Goal: Register for event/course

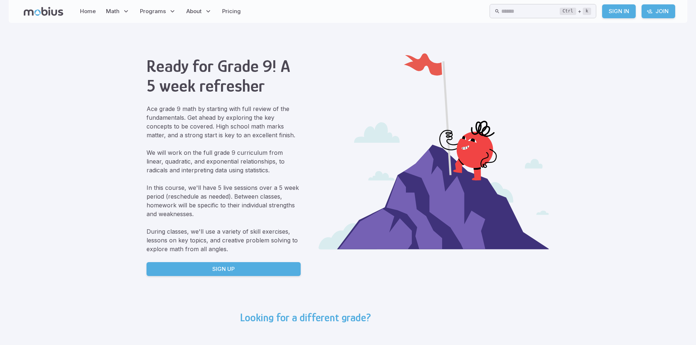
click at [264, 318] on h3 "Looking for a different grade?" at bounding box center [305, 317] width 131 height 13
click at [283, 329] on div "Looking for a different grade? 4 5 6 7 8 9 10" at bounding box center [348, 346] width 234 height 86
click at [287, 321] on h3 "Looking for a different grade?" at bounding box center [305, 317] width 131 height 13
click at [256, 281] on div "Ready for Grade 9! A 5 week refresher Ace grade 9 math by starting with full re…" at bounding box center [349, 165] width 404 height 246
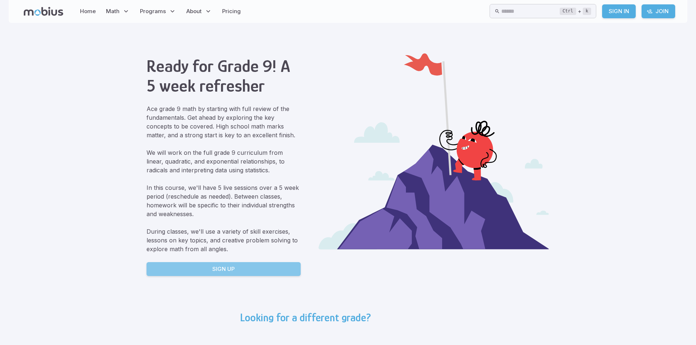
click at [256, 275] on link "Sign Up" at bounding box center [224, 269] width 154 height 14
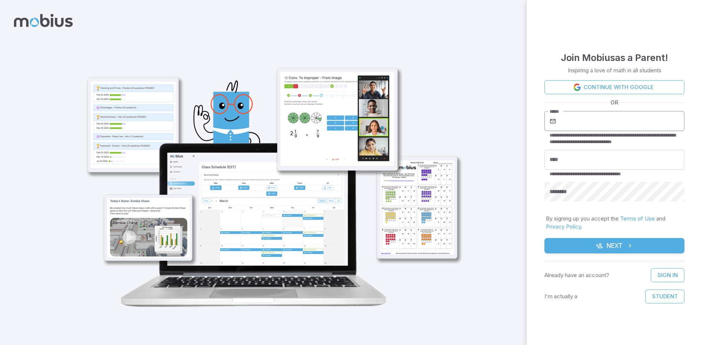
click at [605, 126] on input "*****" at bounding box center [620, 121] width 127 height 20
click at [660, 294] on button "Student" at bounding box center [664, 297] width 39 height 14
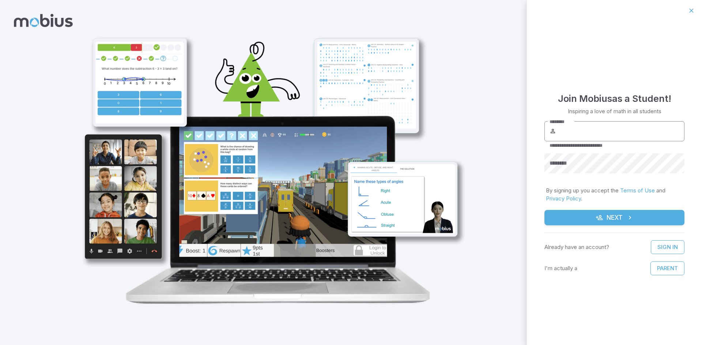
click at [585, 128] on input "********" at bounding box center [620, 131] width 127 height 20
type input "**********"
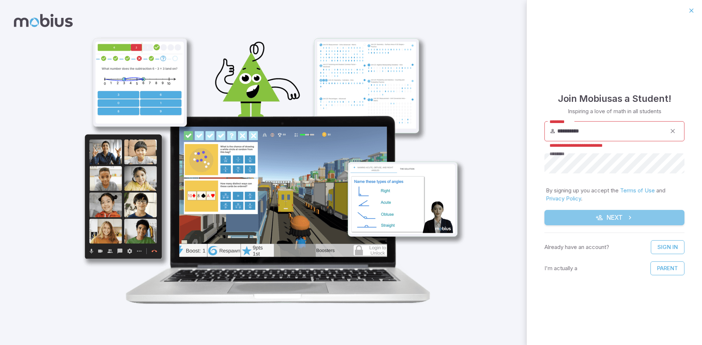
click at [623, 212] on button "Next" at bounding box center [614, 217] width 140 height 15
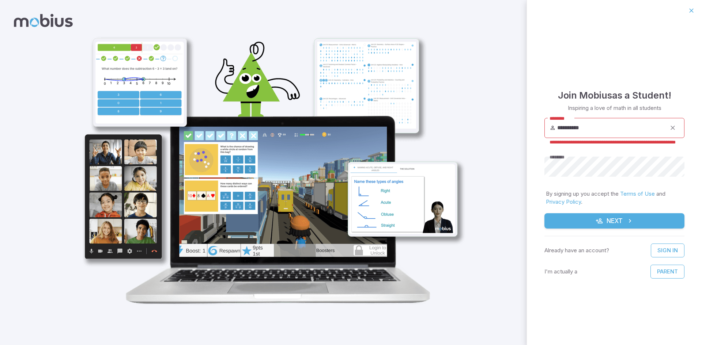
click at [623, 212] on form "**********" at bounding box center [614, 198] width 140 height 161
drag, startPoint x: 623, startPoint y: 212, endPoint x: 625, endPoint y: 208, distance: 4.8
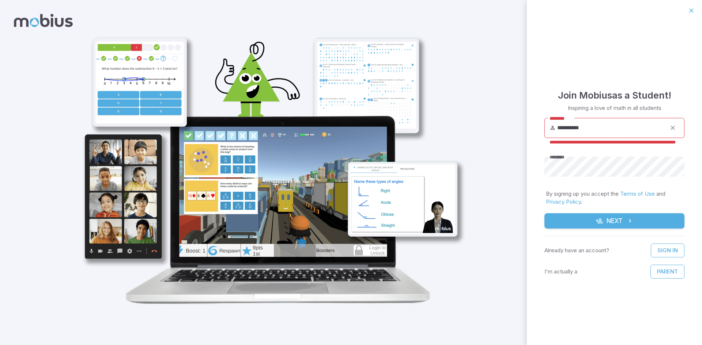
click at [624, 212] on form "**********" at bounding box center [614, 198] width 140 height 161
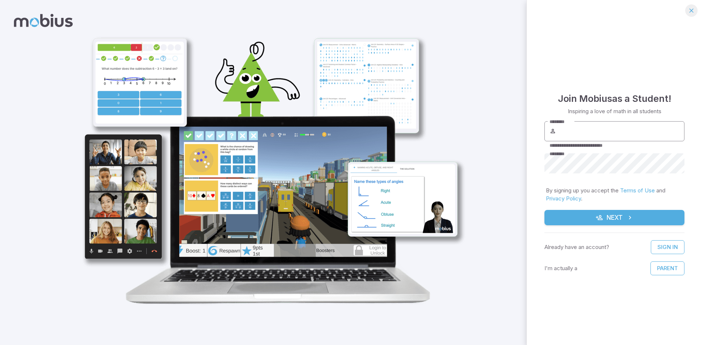
click at [690, 4] on button "button" at bounding box center [691, 10] width 12 height 12
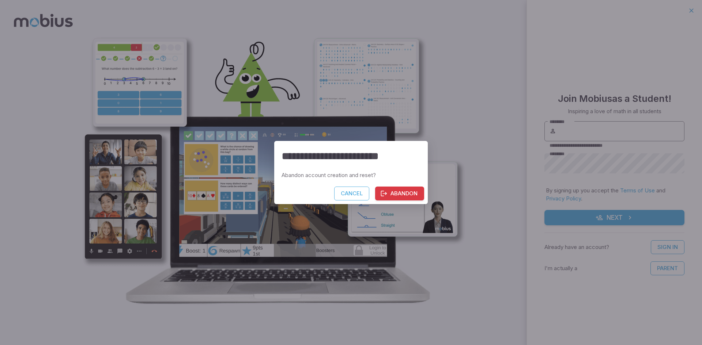
click at [346, 194] on button "Cancel" at bounding box center [351, 194] width 35 height 14
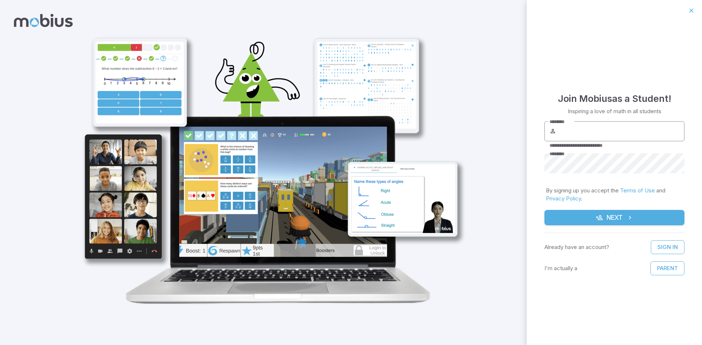
click at [291, 256] on img at bounding box center [269, 171] width 404 height 280
click at [241, 242] on img at bounding box center [269, 171] width 404 height 280
click at [602, 135] on input "********" at bounding box center [620, 131] width 127 height 20
type input "**********"
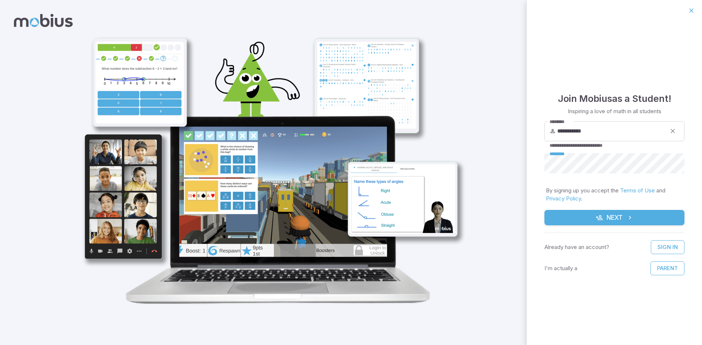
click at [544, 210] on button "Next" at bounding box center [614, 217] width 140 height 15
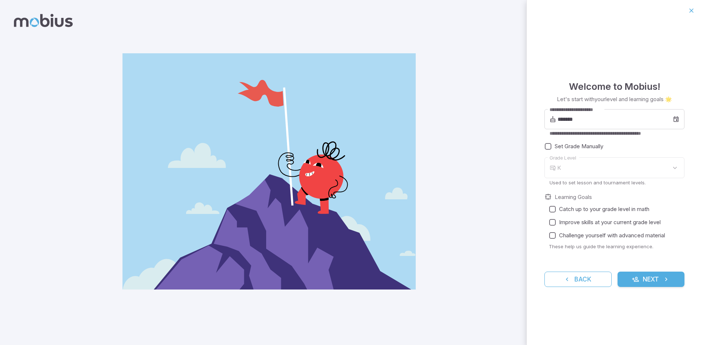
type input "*"
click at [594, 117] on input "*******" at bounding box center [614, 119] width 115 height 20
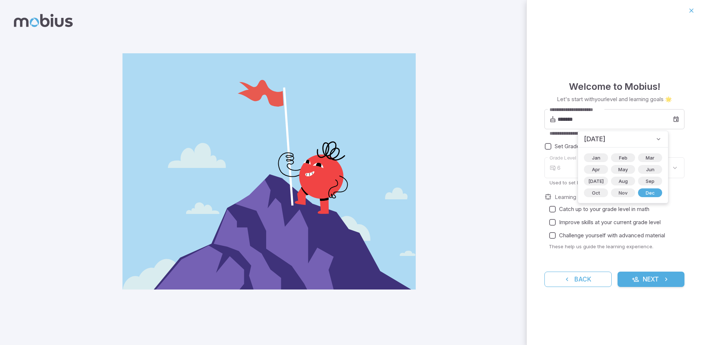
click at [655, 138] on icon at bounding box center [658, 139] width 7 height 7
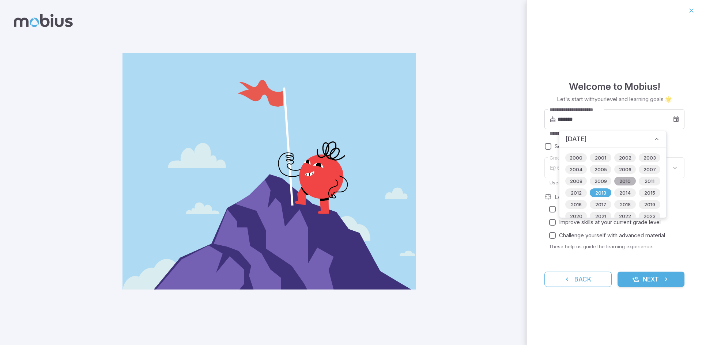
click at [624, 180] on span "2010" at bounding box center [625, 181] width 20 height 7
type input "*******"
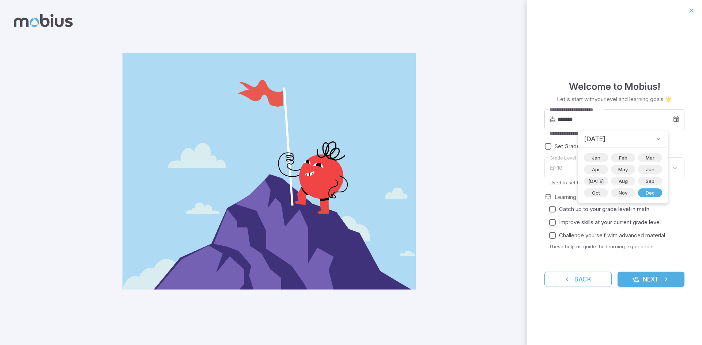
click at [561, 156] on label "Grade Level" at bounding box center [562, 158] width 27 height 7
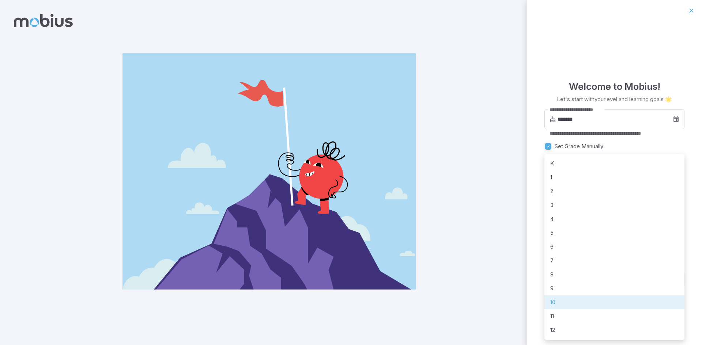
click at [592, 170] on body "**********" at bounding box center [351, 172] width 702 height 345
click at [583, 283] on li "9" at bounding box center [614, 289] width 140 height 14
type input "*"
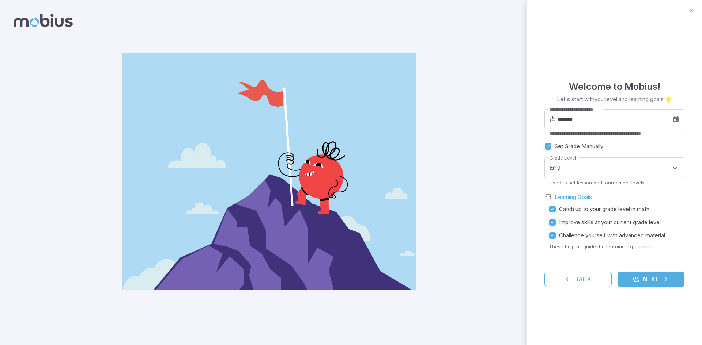
click at [665, 281] on icon "submit" at bounding box center [665, 279] width 7 height 7
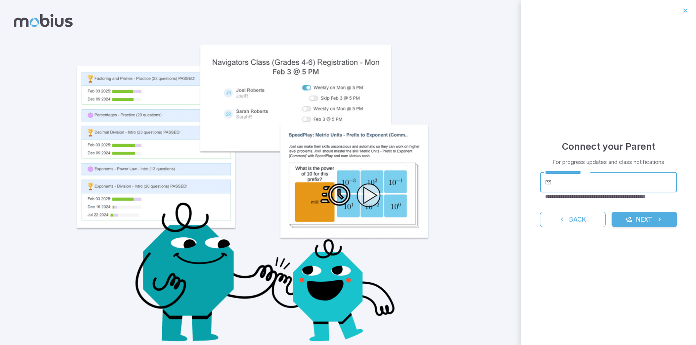
click at [599, 181] on input "**********" at bounding box center [615, 182] width 124 height 20
type input "*"
type input "**********"
click at [612, 212] on button "Next" at bounding box center [644, 219] width 65 height 15
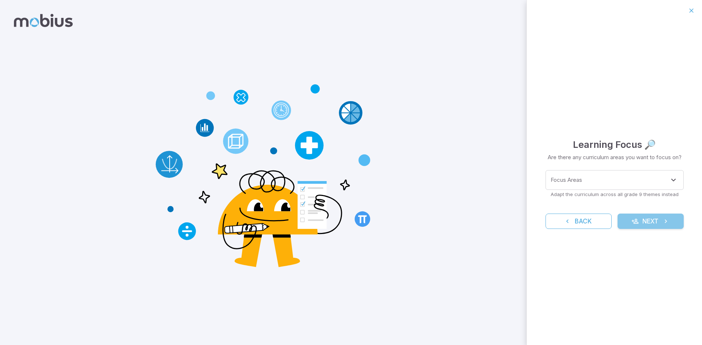
click at [673, 219] on button "Next" at bounding box center [650, 221] width 66 height 15
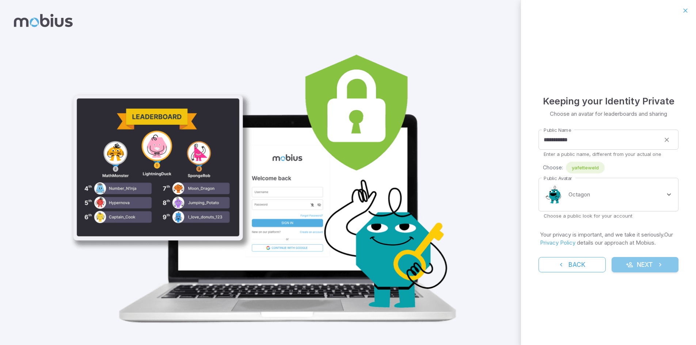
click at [642, 268] on button "Next" at bounding box center [645, 264] width 67 height 15
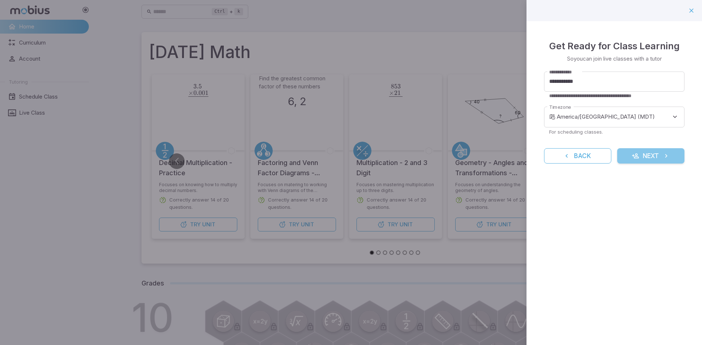
click at [631, 162] on button "Next" at bounding box center [650, 155] width 67 height 15
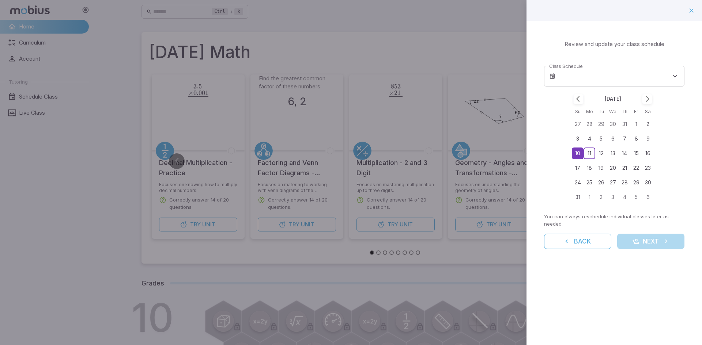
type input "**********"
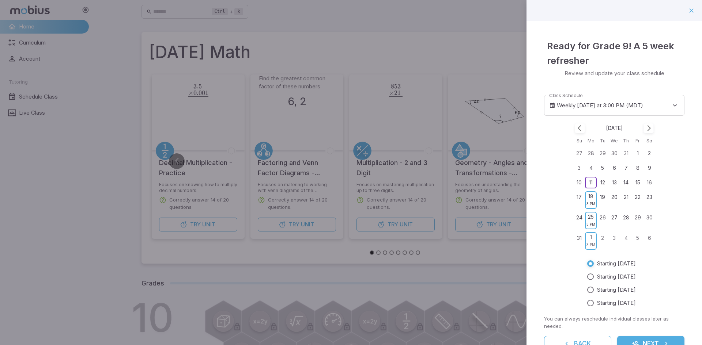
click at [357, 260] on div at bounding box center [351, 172] width 702 height 345
click at [688, 9] on icon "button" at bounding box center [691, 10] width 7 height 7
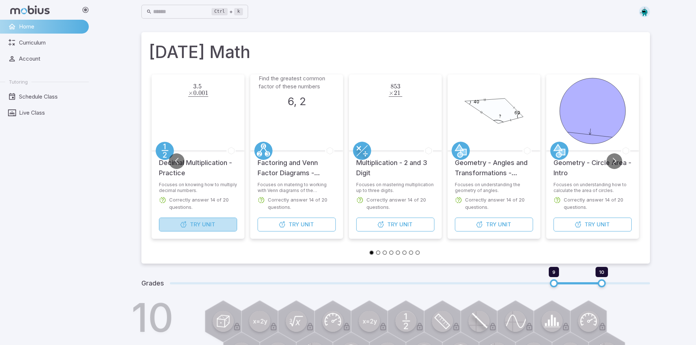
click at [211, 224] on span "Unit" at bounding box center [208, 225] width 13 height 8
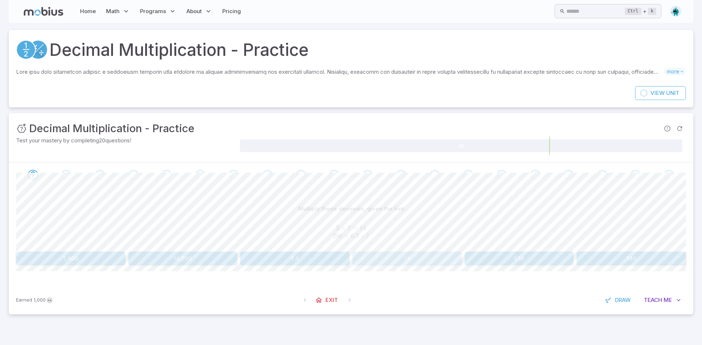
click at [428, 254] on button "14" at bounding box center [406, 259] width 109 height 14
click at [324, 295] on link "Exit" at bounding box center [325, 301] width 31 height 14
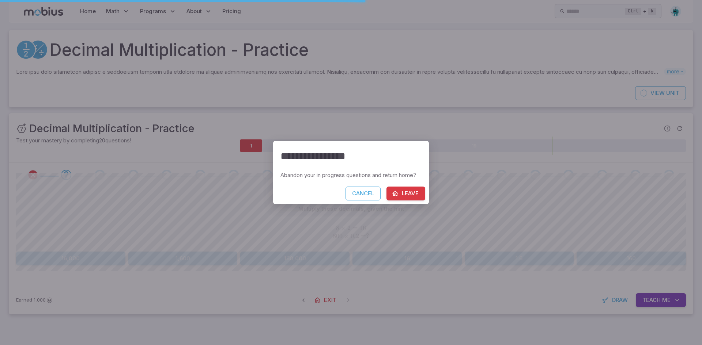
drag, startPoint x: 409, startPoint y: 178, endPoint x: 405, endPoint y: 193, distance: 16.1
click at [408, 186] on div "Abandon your in progress questions and return home?" at bounding box center [351, 178] width 156 height 15
click at [405, 193] on button "Leave" at bounding box center [405, 194] width 39 height 14
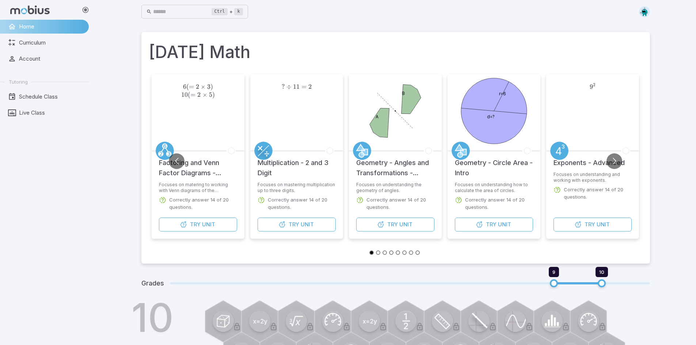
click at [214, 150] on div "6 ( = 2 × 3 ) 10 ( = 2 × 5 ) 6 ( = 2 \times 3)\\10 ( = 2 \times 5) 6 ( = 2 × 3 …" at bounding box center [198, 113] width 76 height 76
click at [217, 137] on div "6 ( = 2 × 3 ) 10 ( = 2 × 5 ) 6 ( = 2 \times 3)\\10 ( = 2 \times 5) 6 ( = 2 × 3 …" at bounding box center [198, 113] width 76 height 76
click at [218, 134] on div "6 ( = 2 × 3 ) 10 ( = 2 × 5 ) 6 ( = 2 \times 3)\\10 ( = 2 \times 5) 6 ( = 2 × 3 …" at bounding box center [198, 113] width 76 height 76
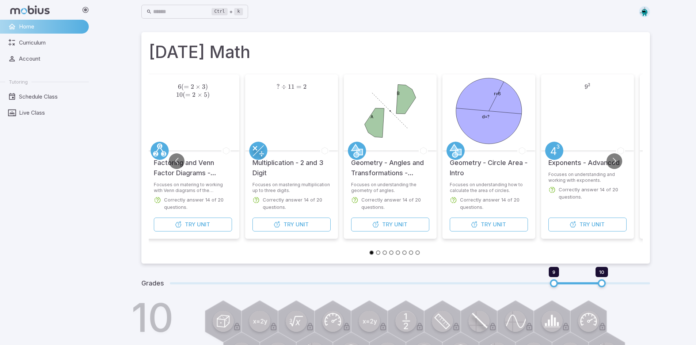
click at [189, 152] on div "Factoring and Venn Factor Diagrams - Practice" at bounding box center [193, 165] width 78 height 28
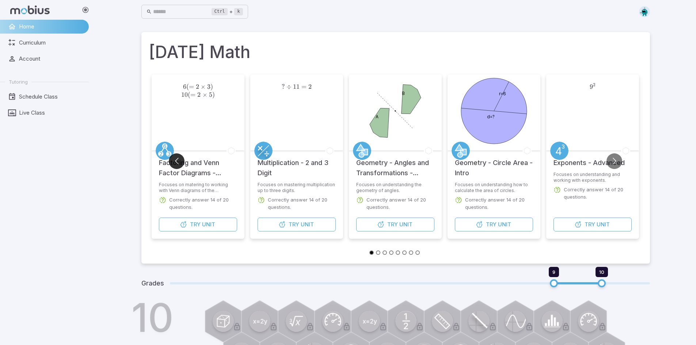
click at [175, 157] on button "Go to previous slide" at bounding box center [177, 162] width 16 height 16
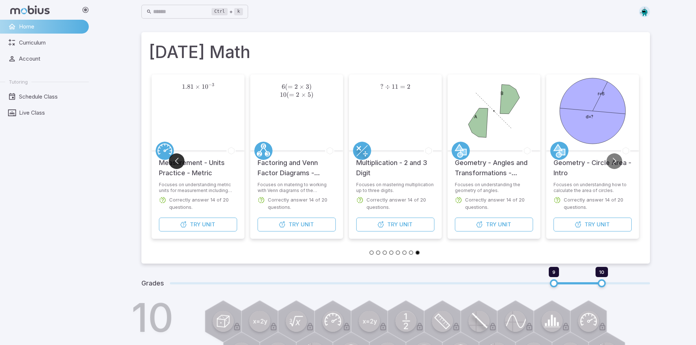
click at [182, 158] on button "Go to previous slide" at bounding box center [177, 162] width 16 height 16
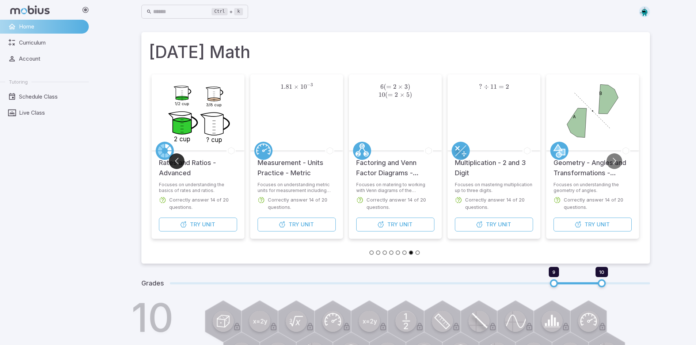
click at [182, 158] on button "Go to previous slide" at bounding box center [177, 162] width 16 height 16
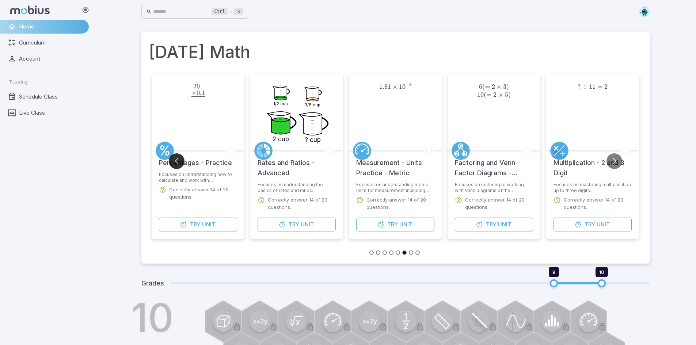
click at [182, 158] on button "Go to previous slide" at bounding box center [177, 162] width 16 height 16
click at [193, 158] on h5 "Percentages - Practice" at bounding box center [195, 163] width 73 height 10
click at [19, 45] on link "Curriculum" at bounding box center [44, 43] width 89 height 14
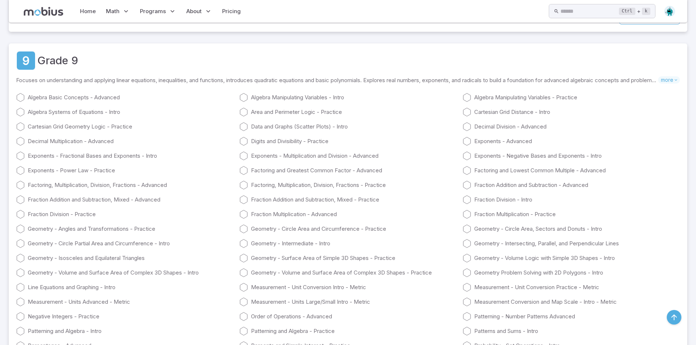
scroll to position [2778, 0]
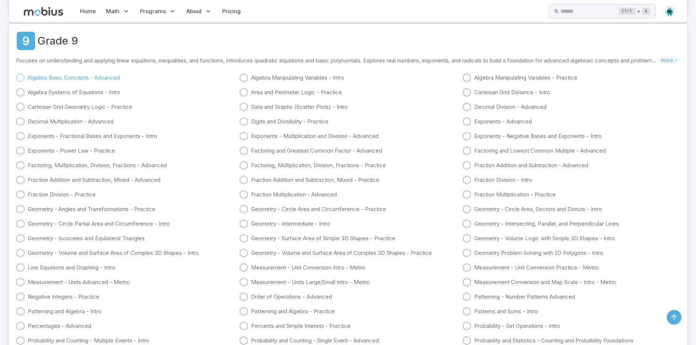
click at [21, 75] on icon at bounding box center [20, 77] width 9 height 9
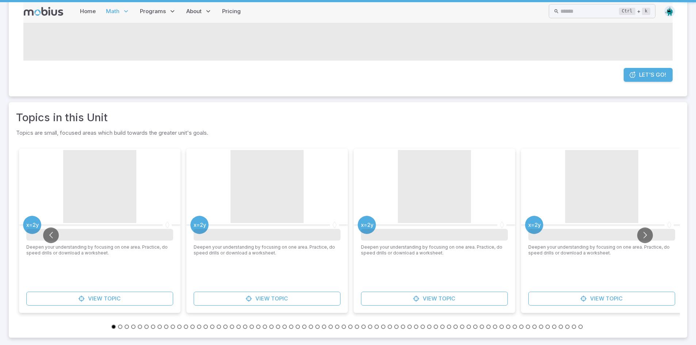
scroll to position [0, 0]
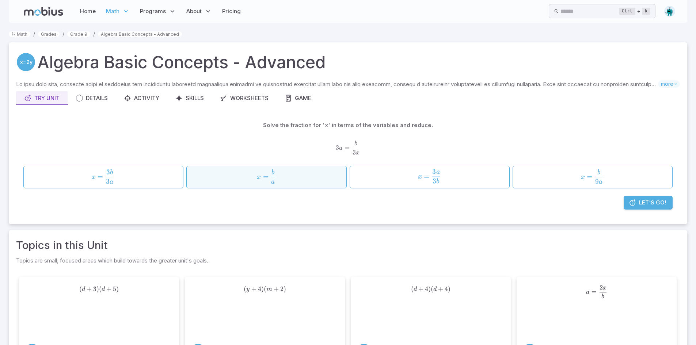
click at [281, 177] on span "x = a b ​" at bounding box center [266, 176] width 133 height 15
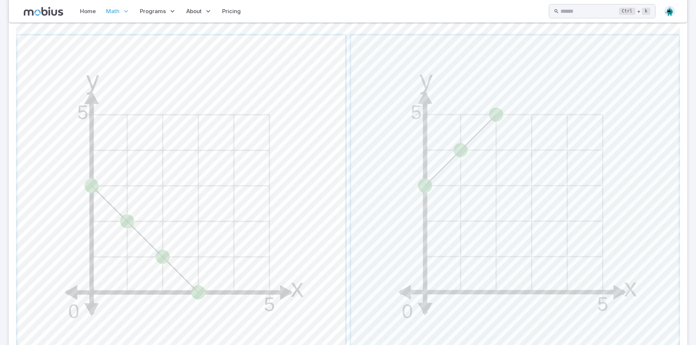
scroll to position [336, 0]
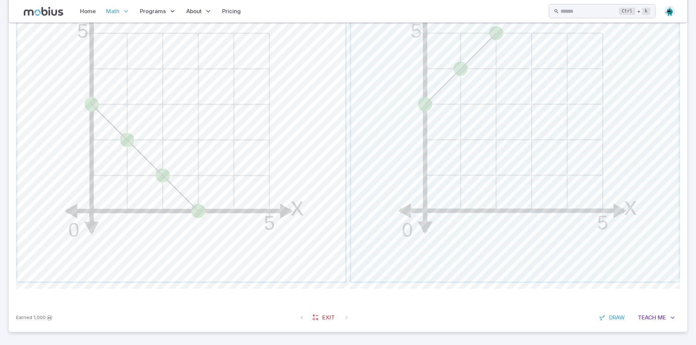
drag, startPoint x: 265, startPoint y: 79, endPoint x: 300, endPoint y: 91, distance: 37.1
click at [300, 91] on span "button" at bounding box center [182, 118] width 328 height 328
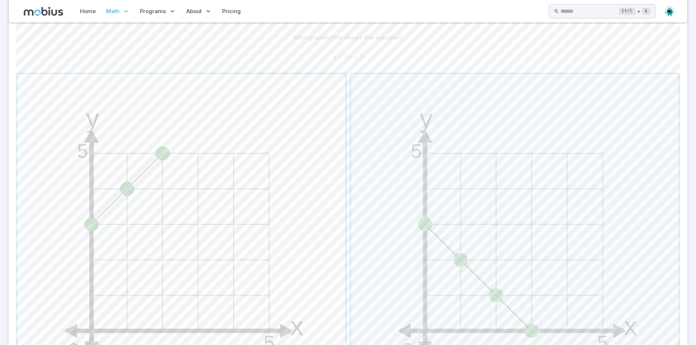
scroll to position [194, 0]
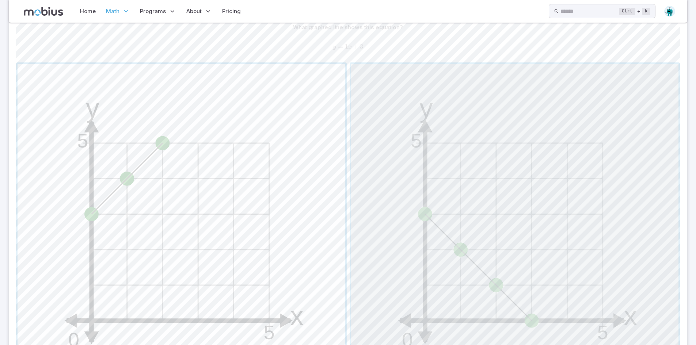
drag, startPoint x: 500, startPoint y: 233, endPoint x: 129, endPoint y: 221, distance: 371.6
click at [129, 221] on div "y 5 x 5 0 y 5 x 5 0" at bounding box center [348, 228] width 664 height 331
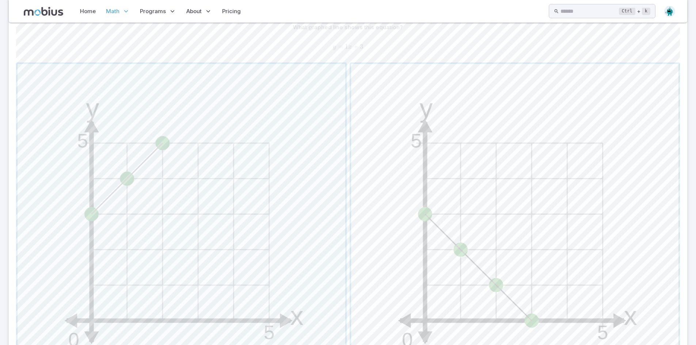
drag, startPoint x: 513, startPoint y: 208, endPoint x: 503, endPoint y: 208, distance: 10.2
click at [503, 208] on span "button" at bounding box center [515, 228] width 328 height 328
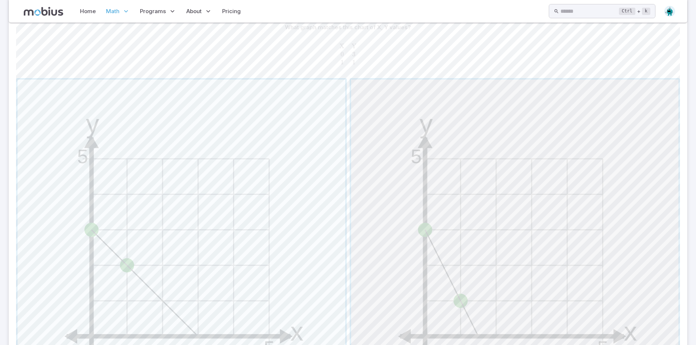
drag, startPoint x: 457, startPoint y: 283, endPoint x: 454, endPoint y: 288, distance: 5.9
click at [454, 288] on span "button" at bounding box center [515, 244] width 328 height 328
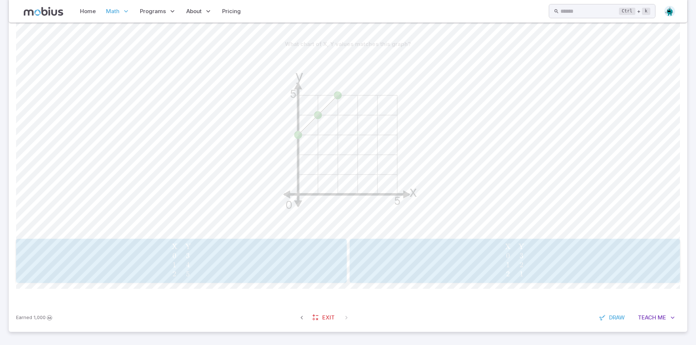
scroll to position [177, 0]
drag, startPoint x: 329, startPoint y: 306, endPoint x: 322, endPoint y: 307, distance: 6.3
click at [322, 307] on div "Earned 1,000 Exit Draw Teach Me" at bounding box center [348, 318] width 679 height 29
click at [321, 319] on link "Exit" at bounding box center [324, 318] width 31 height 14
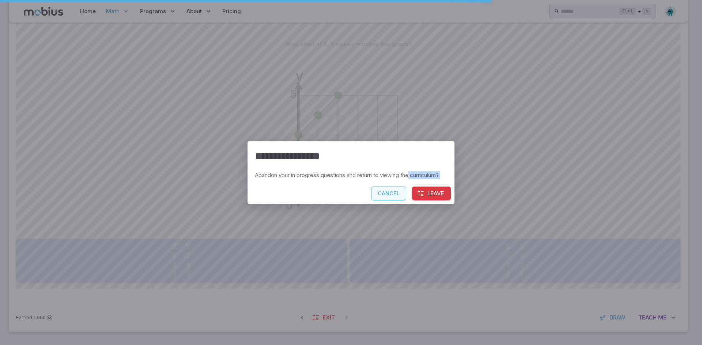
drag, startPoint x: 415, startPoint y: 186, endPoint x: 405, endPoint y: 192, distance: 11.1
click at [413, 189] on div "**********" at bounding box center [350, 173] width 207 height 64
click at [428, 196] on button "Leave" at bounding box center [431, 194] width 39 height 14
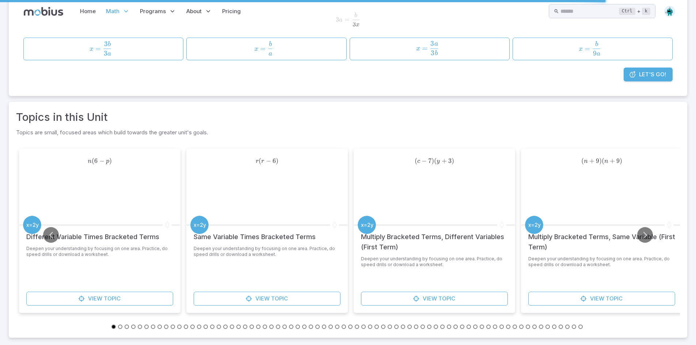
scroll to position [0, 0]
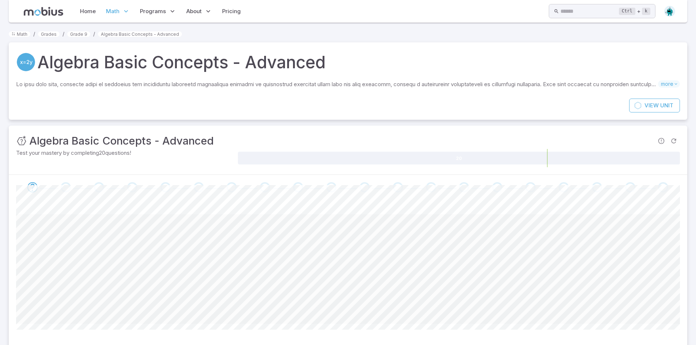
scroll to position [41, 0]
